Goal: Task Accomplishment & Management: Complete application form

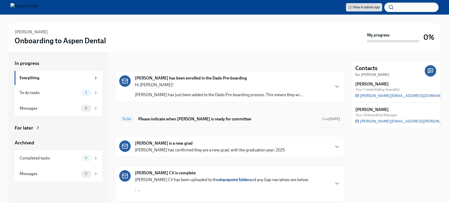
click at [154, 122] on h6 "Please indicate when ILHAM ABDALLA is ready for committee" at bounding box center [228, 119] width 180 height 6
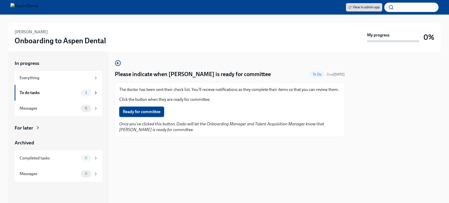
click at [154, 111] on span "Ready for committee" at bounding box center [142, 111] width 38 height 5
